Goal: Communication & Community: Answer question/provide support

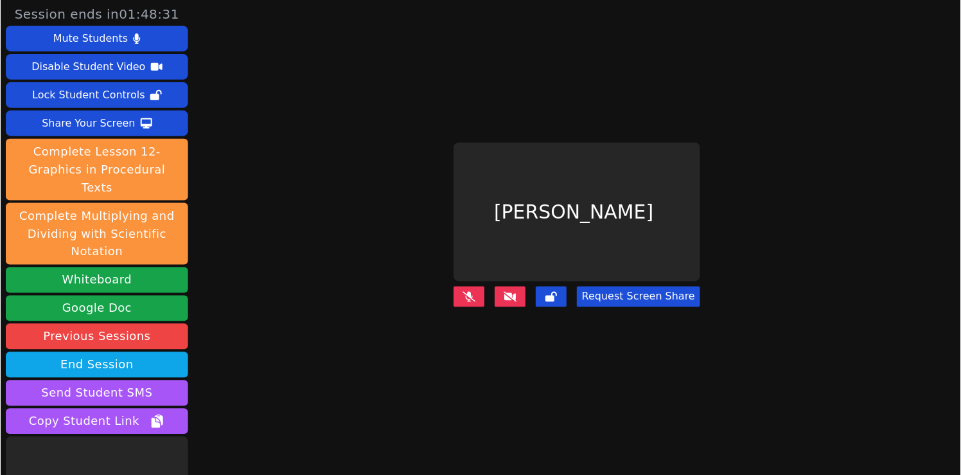
scroll to position [50, 0]
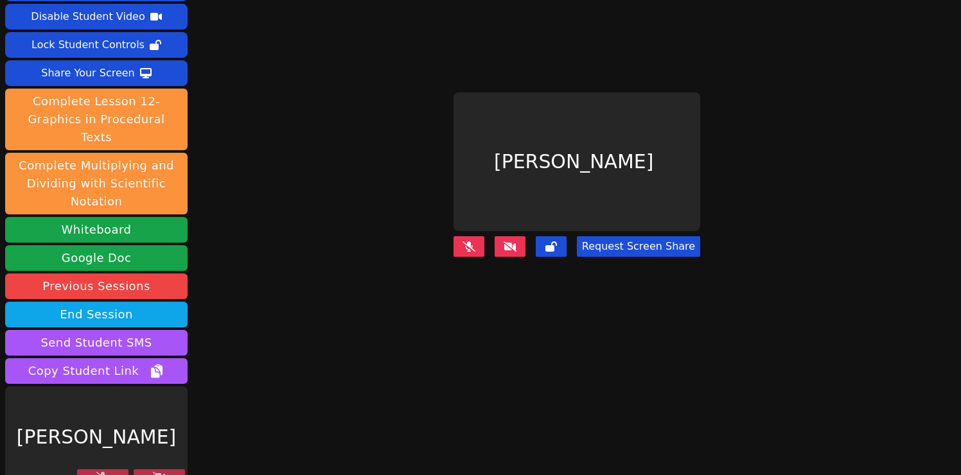
drag, startPoint x: 0, startPoint y: 0, endPoint x: 299, endPoint y: 189, distance: 354.0
click at [299, 189] on div "Session ends in 01:48:24 Mute Students Disable Student Video Lock Student Contr…" at bounding box center [480, 187] width 961 height 475
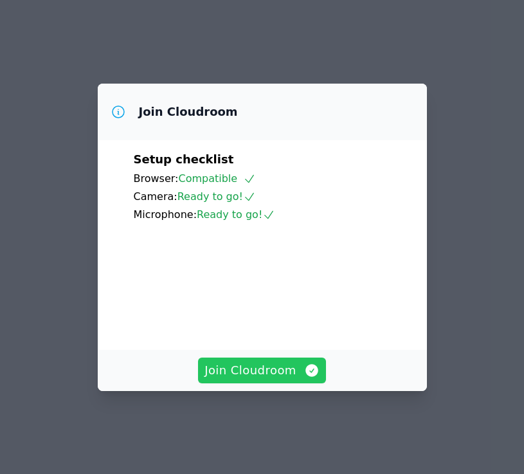
click at [246, 378] on span "Join Cloudroom" at bounding box center [261, 370] width 115 height 18
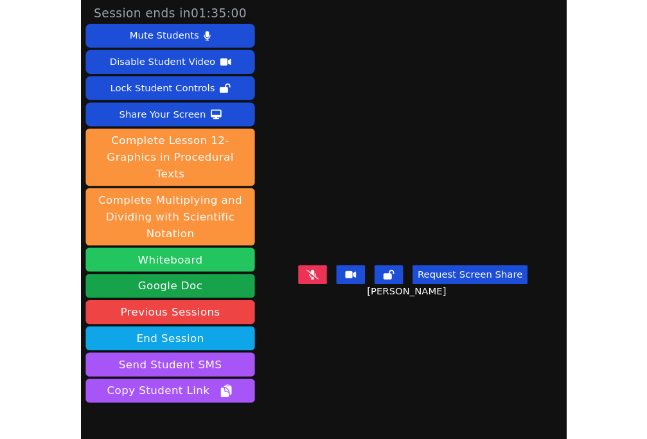
scroll to position [53, 0]
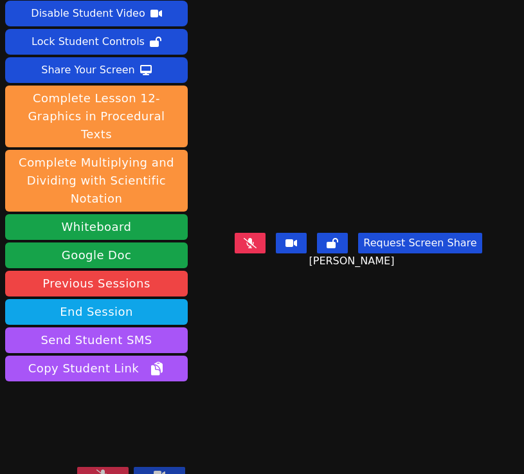
click at [104, 469] on icon at bounding box center [102, 474] width 13 height 10
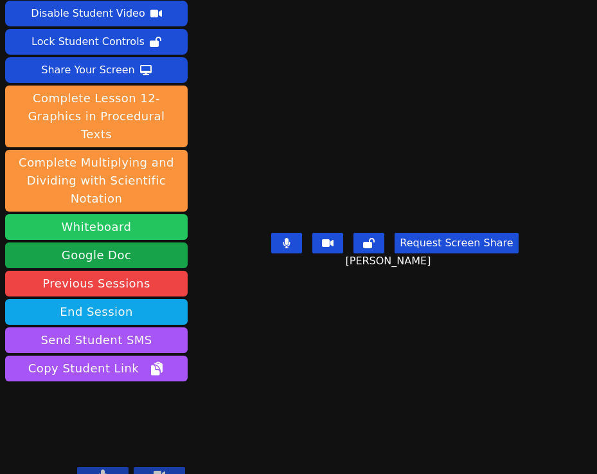
click at [87, 214] on button "Whiteboard" at bounding box center [96, 227] width 182 height 26
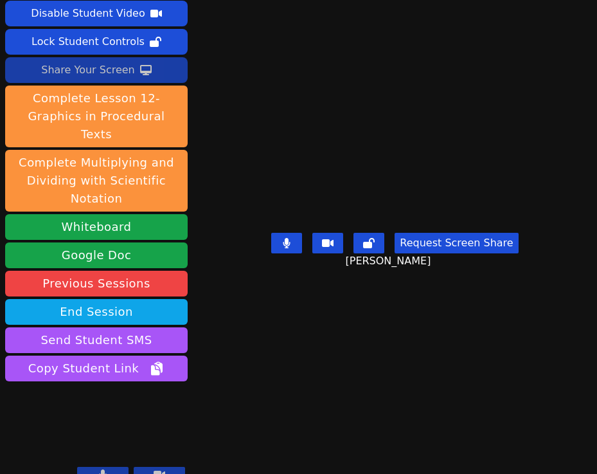
click at [98, 72] on div "Share Your Screen" at bounding box center [88, 70] width 94 height 21
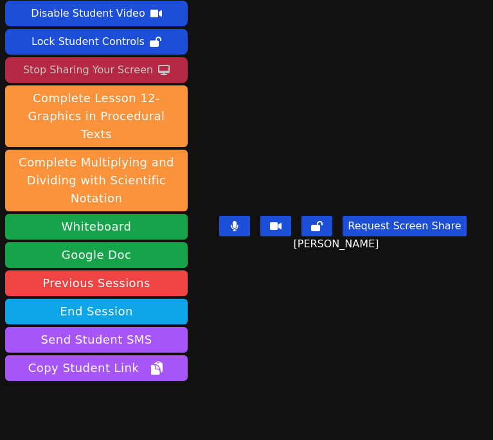
click at [62, 395] on video at bounding box center [96, 435] width 182 height 103
click at [62, 386] on video at bounding box center [96, 435] width 182 height 103
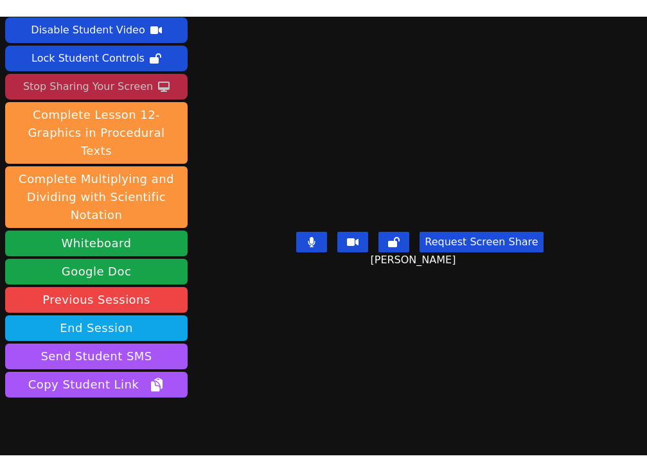
scroll to position [88, 0]
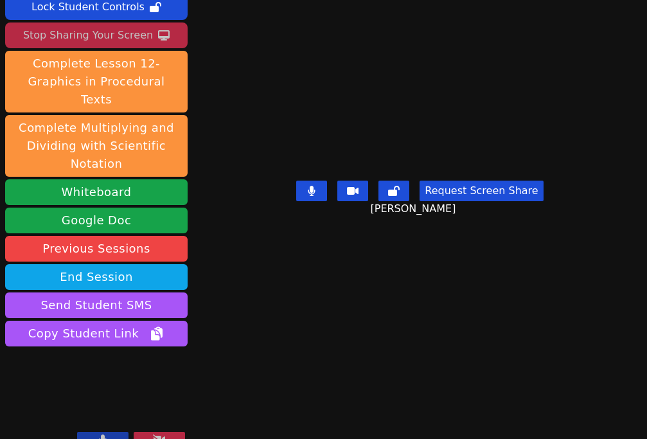
click at [161, 434] on icon at bounding box center [159, 439] width 13 height 10
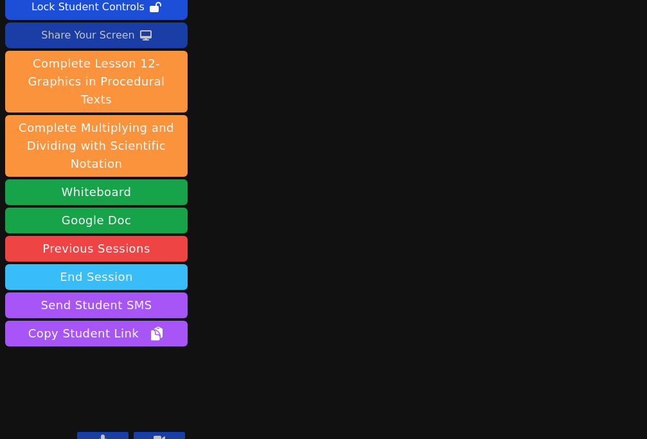
click at [89, 264] on button "End Session" at bounding box center [96, 277] width 182 height 26
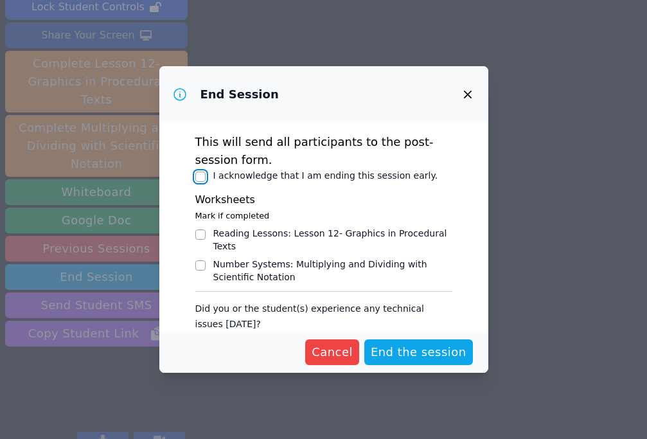
click at [199, 175] on input "I acknowledge that I am ending this session early." at bounding box center [200, 177] width 10 height 10
checkbox input "true"
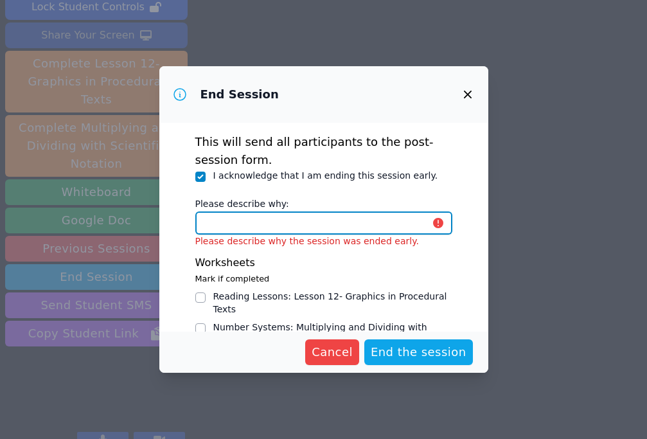
click at [234, 225] on input "Please describe why:" at bounding box center [323, 222] width 257 height 23
type input "student ended session early"
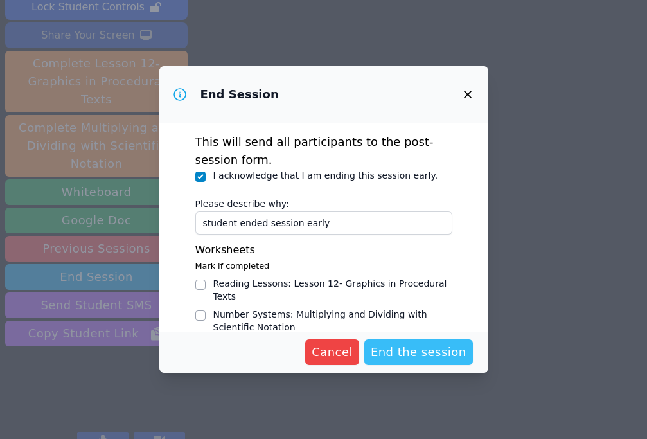
click at [409, 350] on span "End the session" at bounding box center [419, 352] width 96 height 18
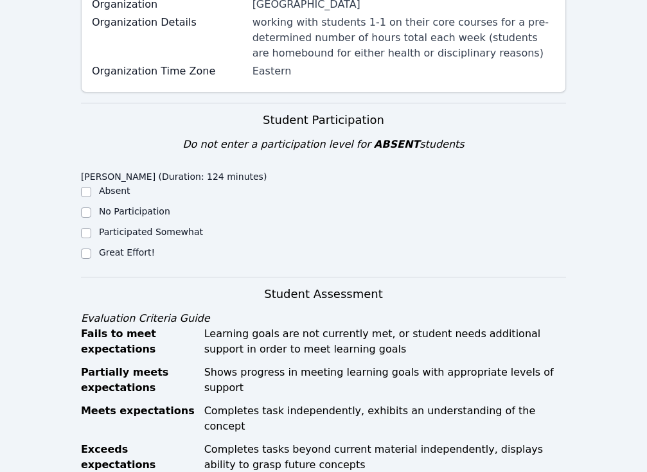
scroll to position [271, 0]
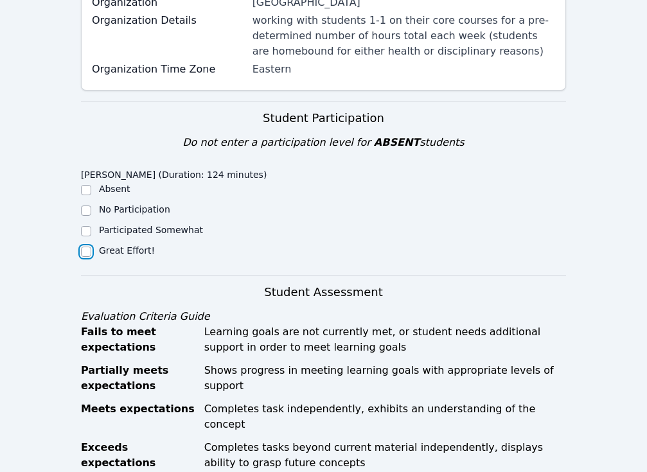
click at [84, 249] on input "Great Effort!" at bounding box center [86, 252] width 10 height 10
checkbox input "true"
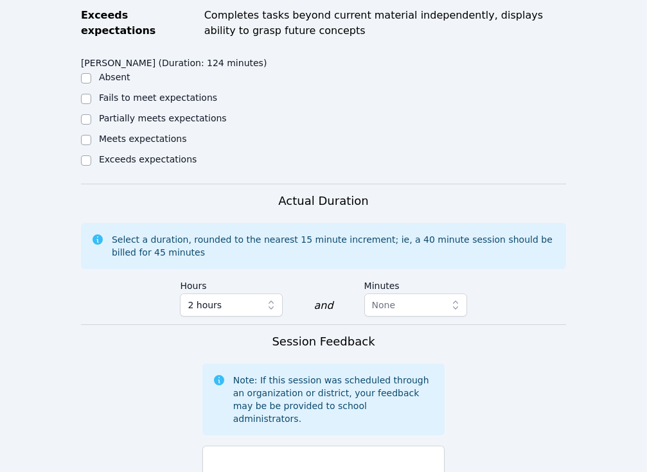
scroll to position [707, 0]
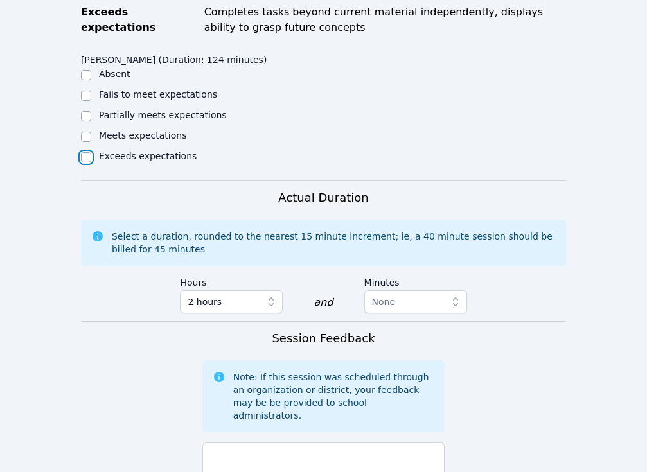
click at [83, 152] on input "Exceeds expectations" at bounding box center [86, 157] width 10 height 10
checkbox input "true"
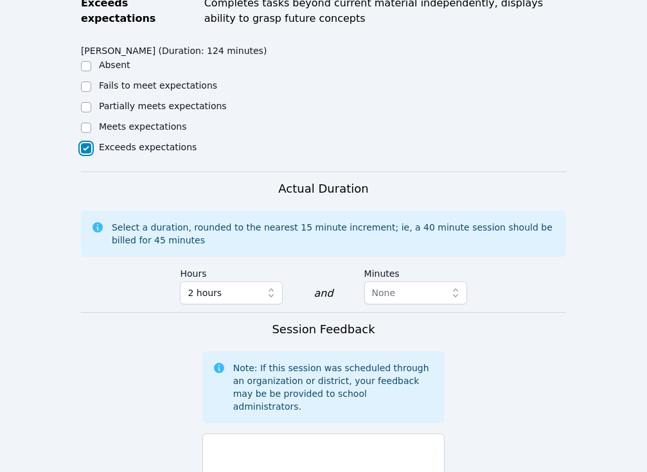
scroll to position [716, 0]
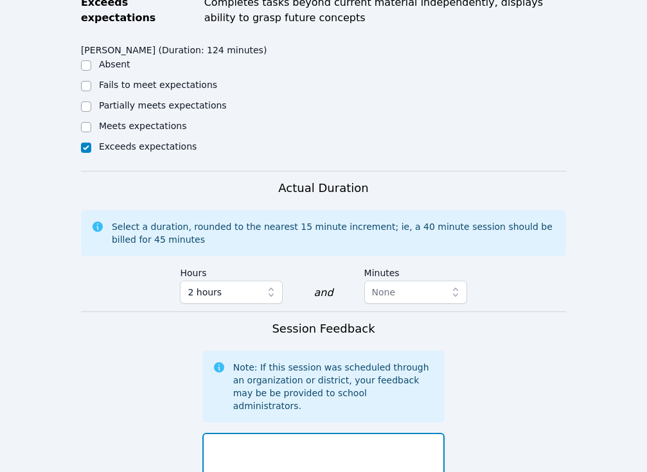
click at [287, 433] on textarea at bounding box center [323, 467] width 243 height 69
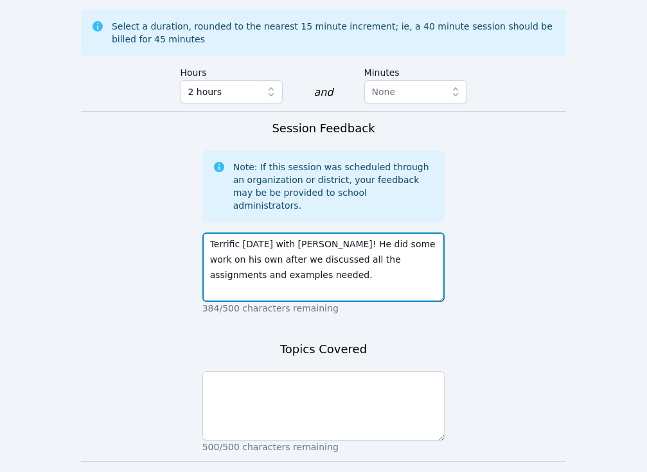
scroll to position [941, 0]
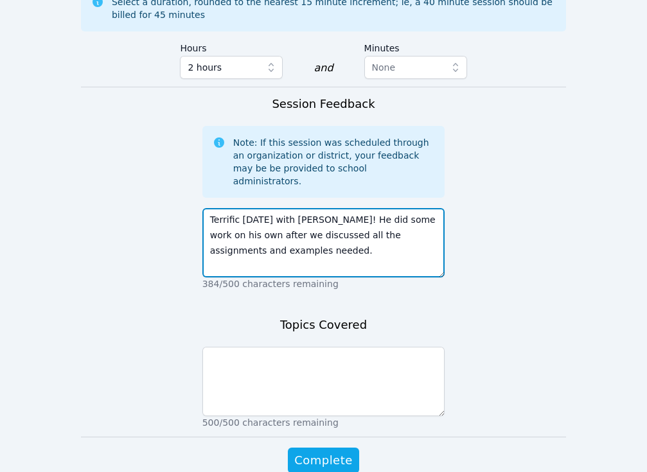
type textarea "Terrific Monday with Blake! He did some work on his own after we discussed all …"
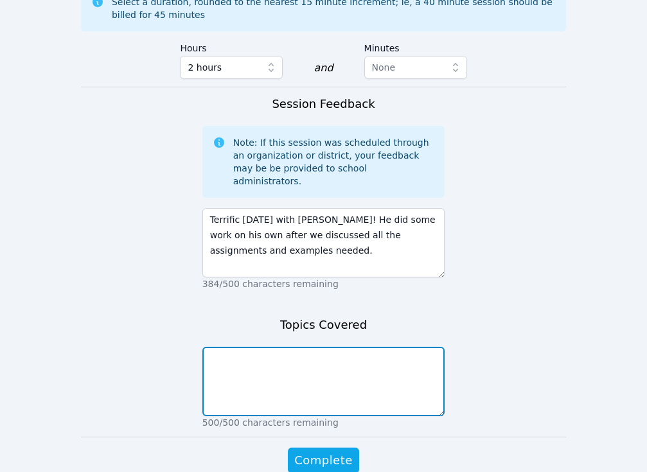
click at [330, 347] on textarea at bounding box center [323, 381] width 243 height 69
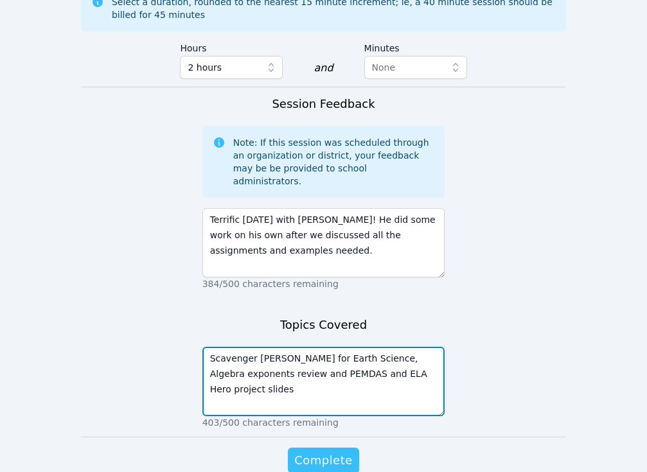
type textarea "Scavenger Hunt for Earth Science, Algebra exponents review and PEMDAS and ELA H…"
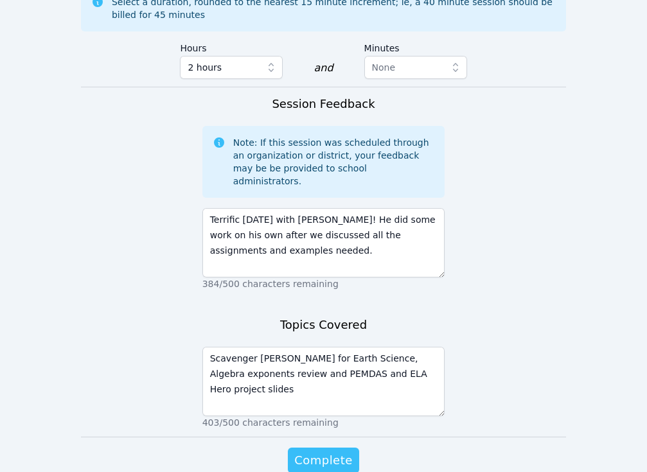
click at [337, 452] on span "Complete" at bounding box center [323, 461] width 58 height 18
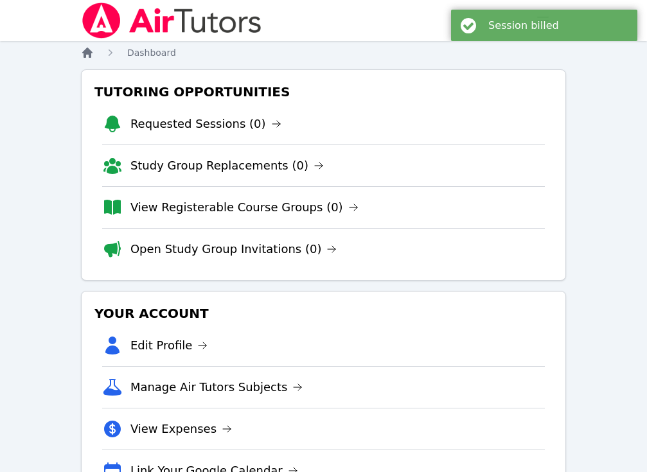
click at [85, 52] on icon "Breadcrumb" at bounding box center [87, 53] width 10 height 10
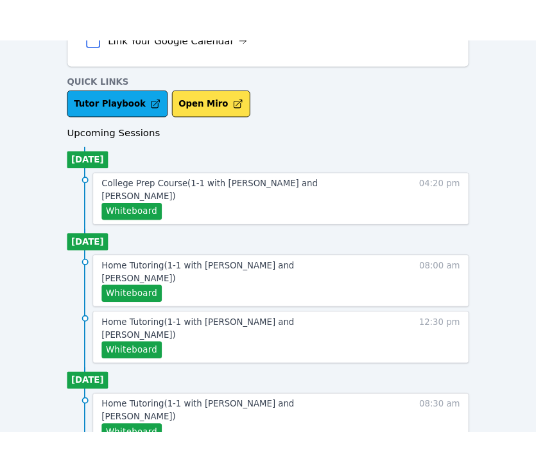
scroll to position [471, 0]
